Goal: Information Seeking & Learning: Check status

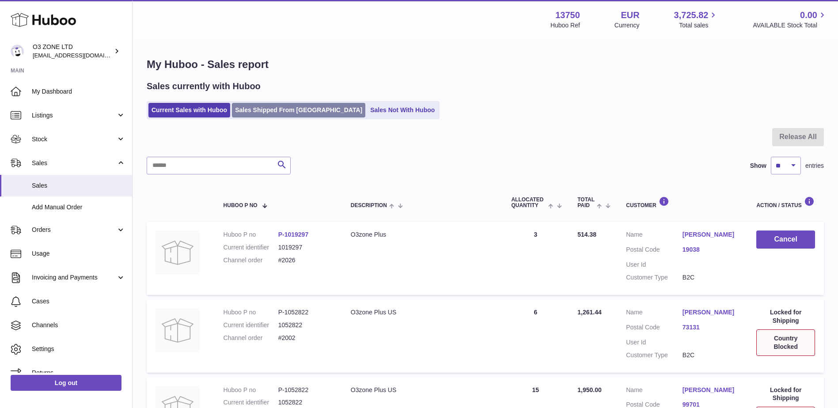
click at [274, 113] on link "Sales Shipped From [GEOGRAPHIC_DATA]" at bounding box center [298, 110] width 133 height 15
click at [288, 110] on link "Sales Shipped From [GEOGRAPHIC_DATA]" at bounding box center [298, 110] width 133 height 15
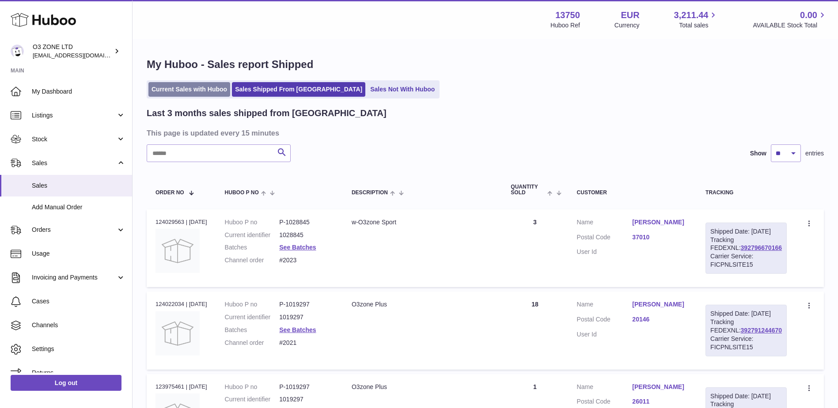
click at [181, 90] on link "Current Sales with Huboo" at bounding box center [189, 89] width 82 height 15
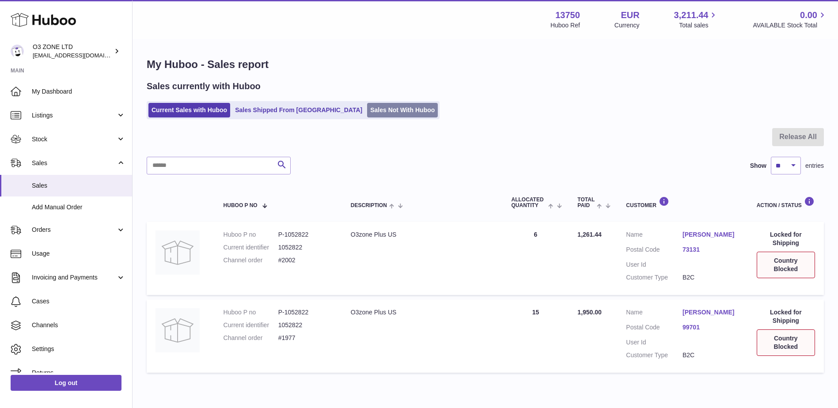
click at [367, 109] on link "Sales Not With Huboo" at bounding box center [402, 110] width 71 height 15
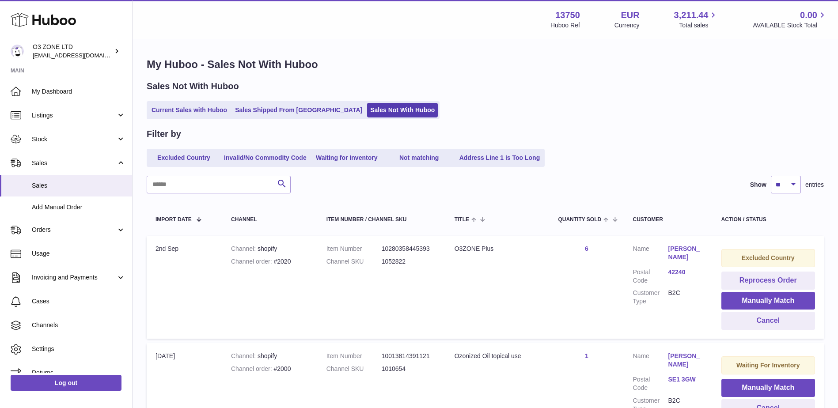
click at [303, 102] on ul "Current Sales with Huboo Sales Shipped From Huboo Sales Not With Huboo" at bounding box center [293, 110] width 293 height 18
click at [291, 107] on link "Sales Shipped From [GEOGRAPHIC_DATA]" at bounding box center [298, 110] width 133 height 15
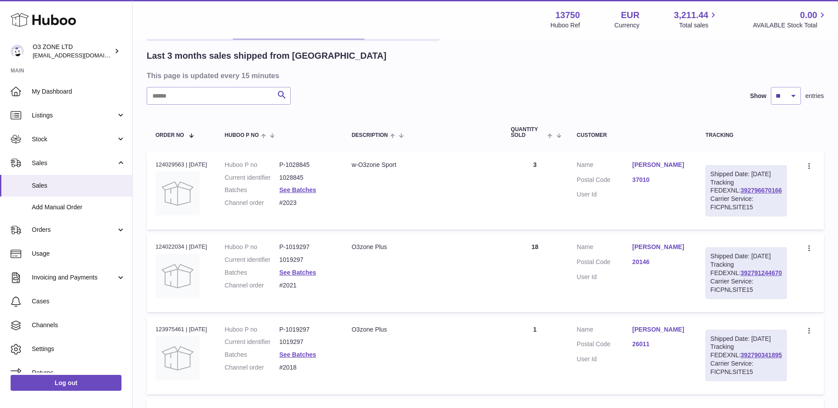
scroll to position [44, 0]
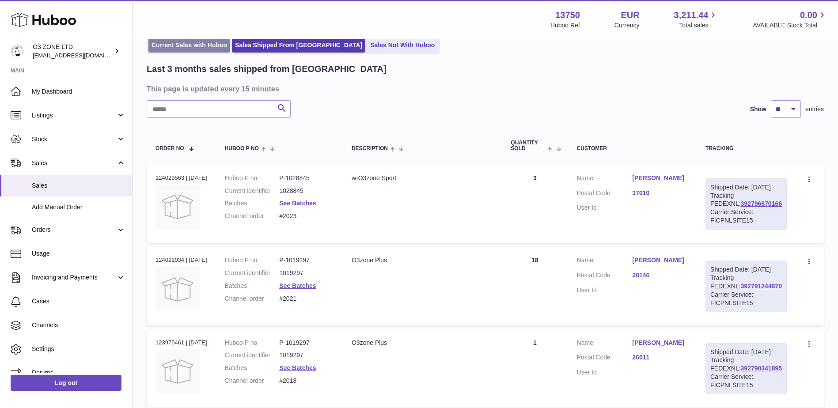
click at [191, 48] on link "Current Sales with Huboo" at bounding box center [189, 45] width 82 height 15
